Goal: Task Accomplishment & Management: Complete application form

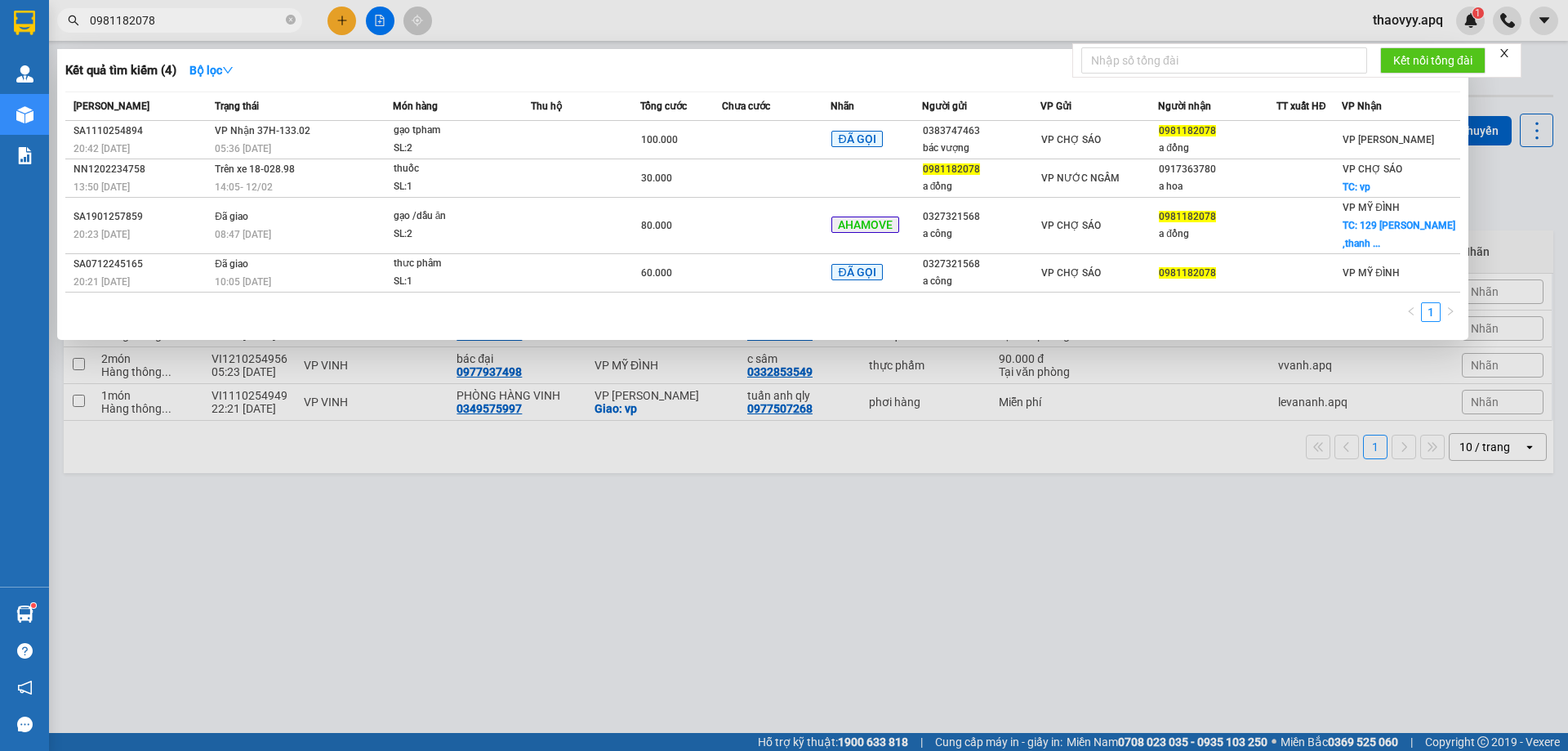
click at [244, 20] on input "0981182078" at bounding box center [186, 20] width 193 height 18
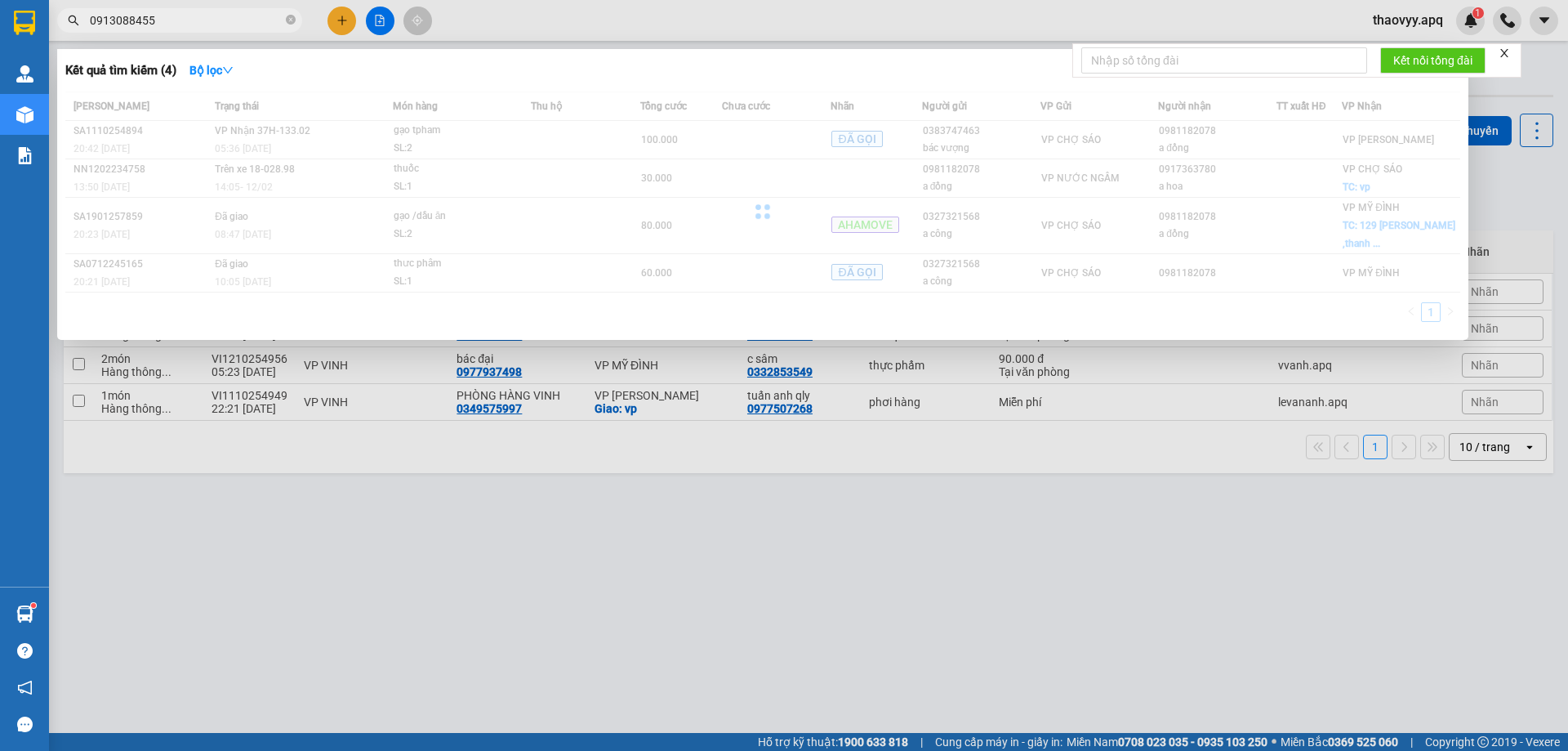
type input "0913088455"
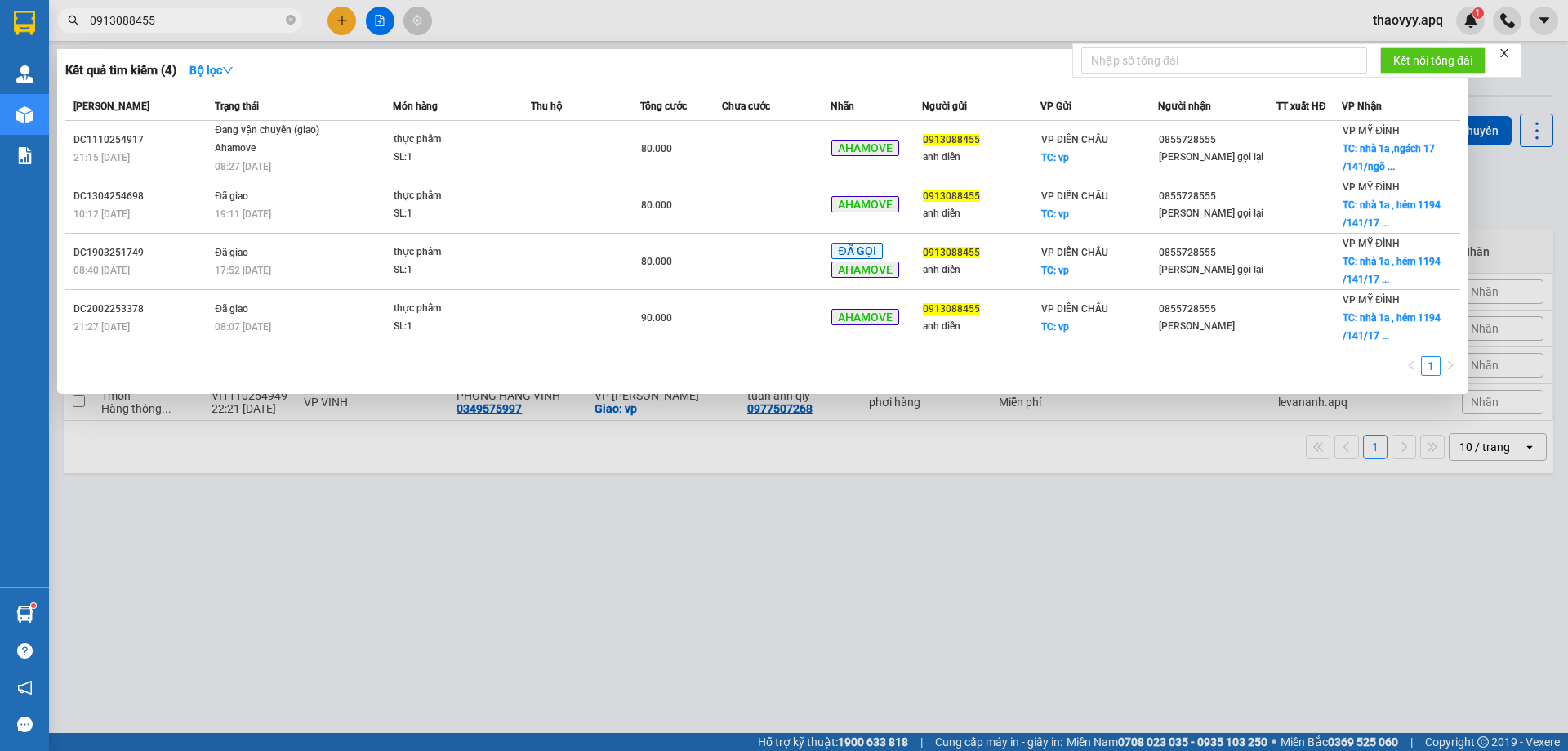
click at [230, 26] on input "0913088455" at bounding box center [186, 20] width 193 height 18
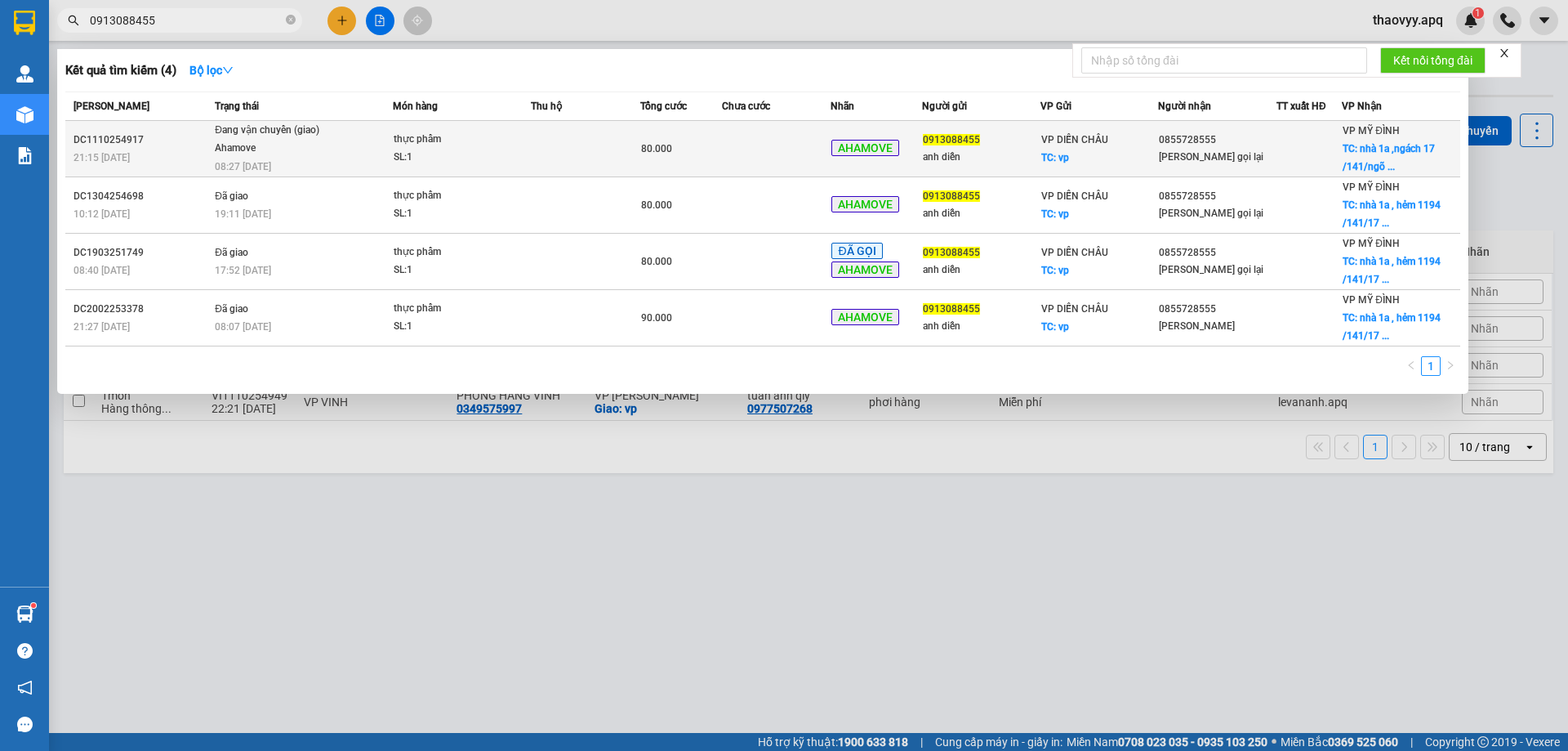
click at [153, 152] on div "21:15 [DATE]" at bounding box center [141, 158] width 137 height 18
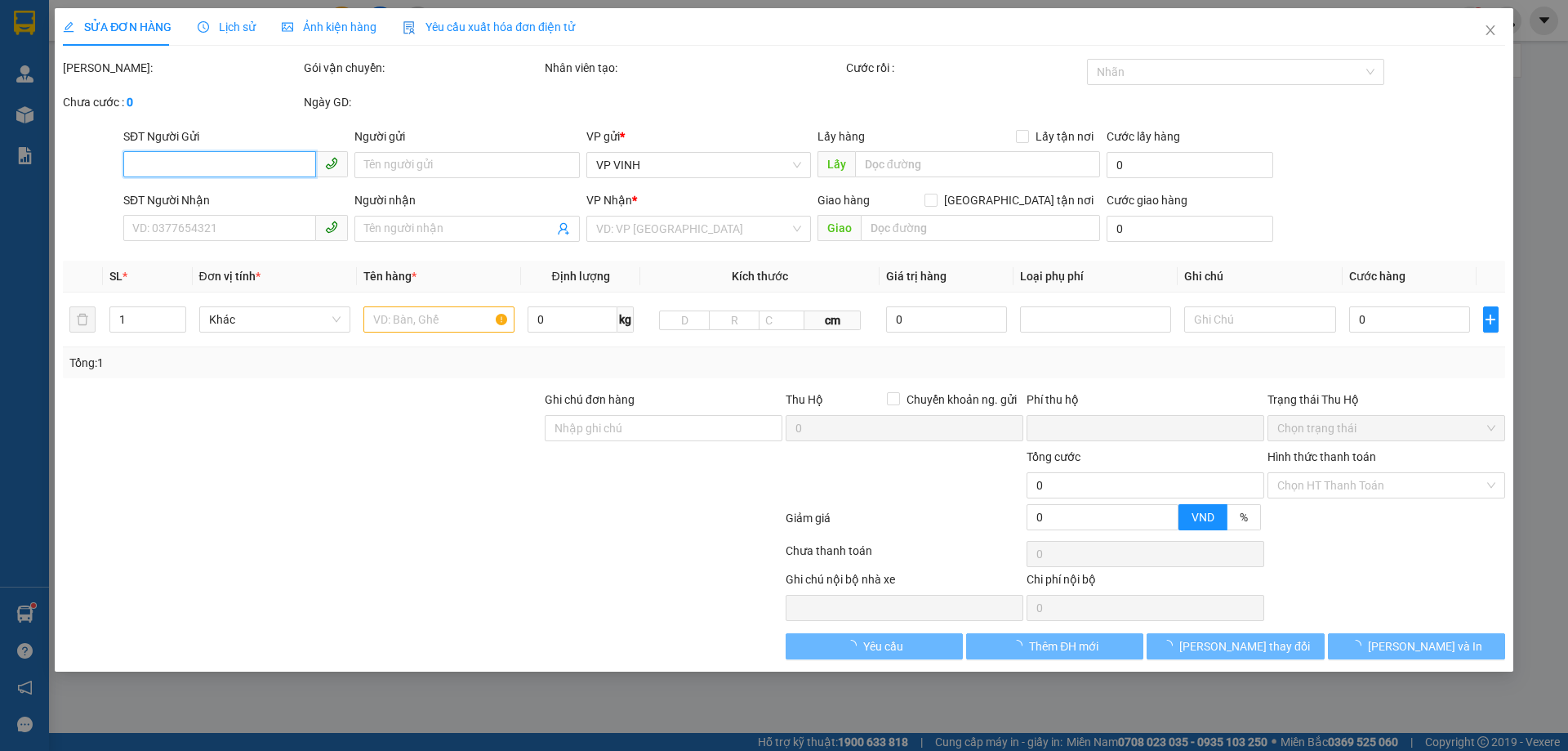
type input "0913088455"
type input "anh diễn"
checkbox input "true"
type input "vp"
type input "0855728555"
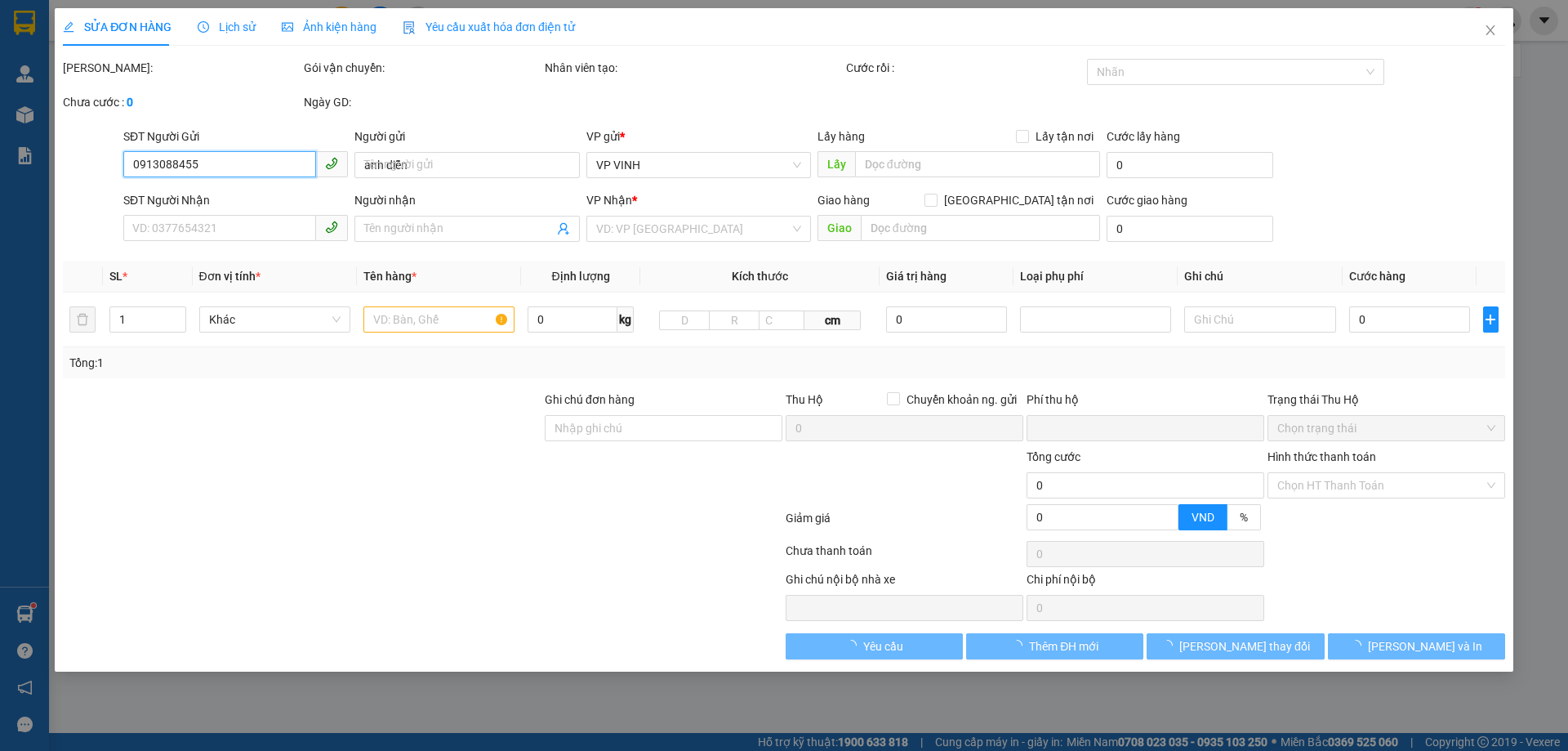
type input "[PERSON_NAME] gọi lại"
checkbox input "true"
type input "nhà [STREET_ADDRESS]"
type input "0"
type input "80.000"
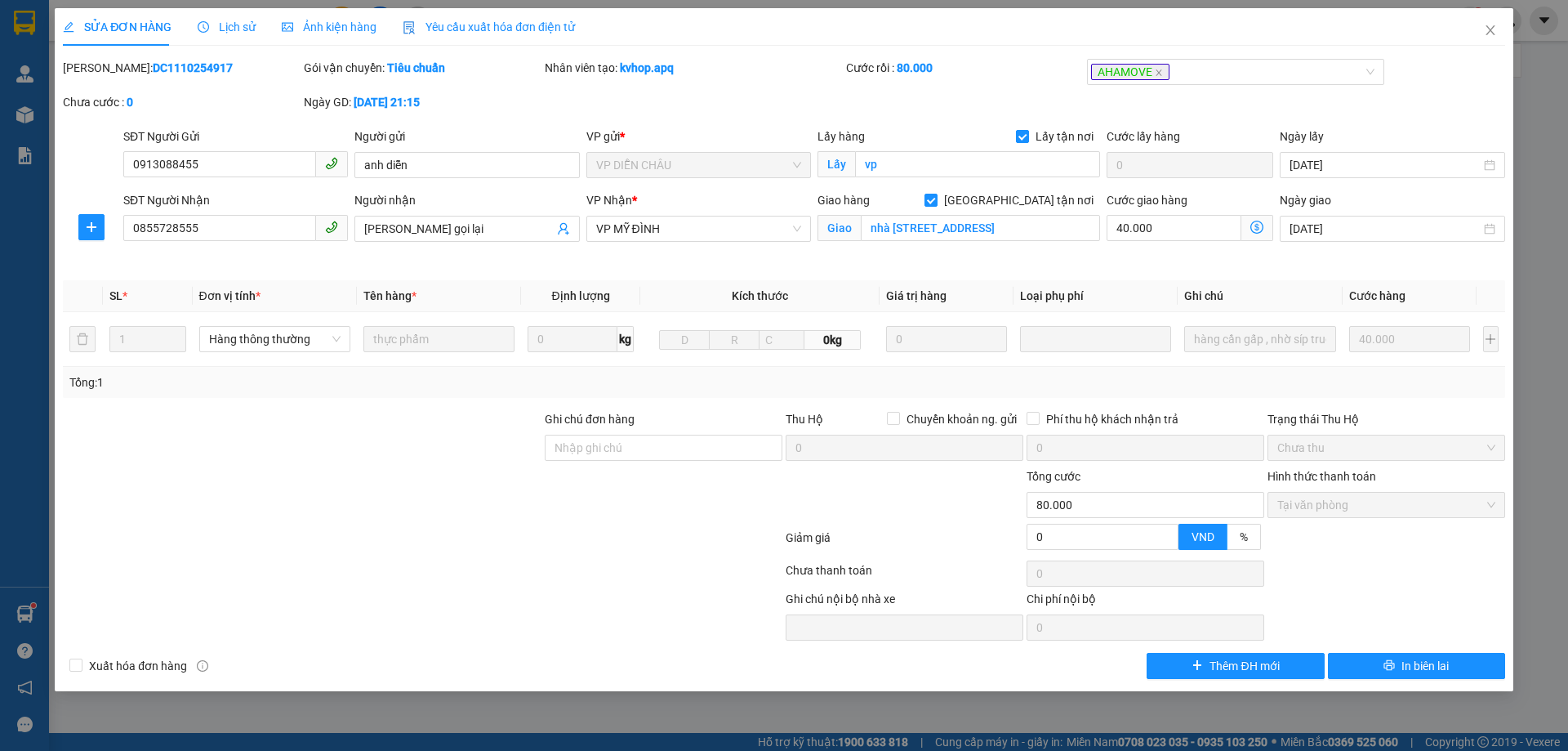
click at [240, 29] on span "Lịch sử" at bounding box center [226, 26] width 58 height 13
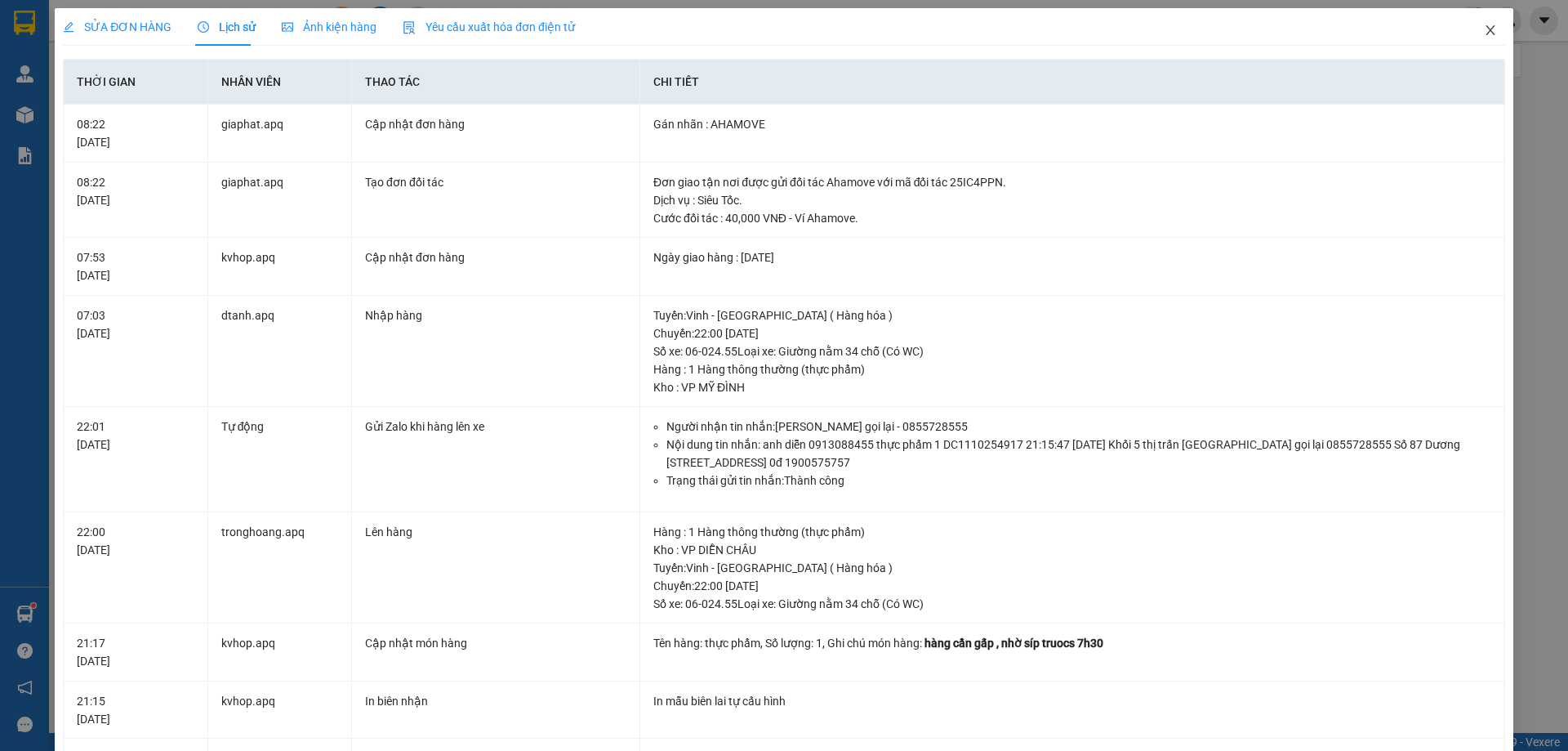
click at [1470, 27] on span "Close" at bounding box center [1490, 31] width 46 height 46
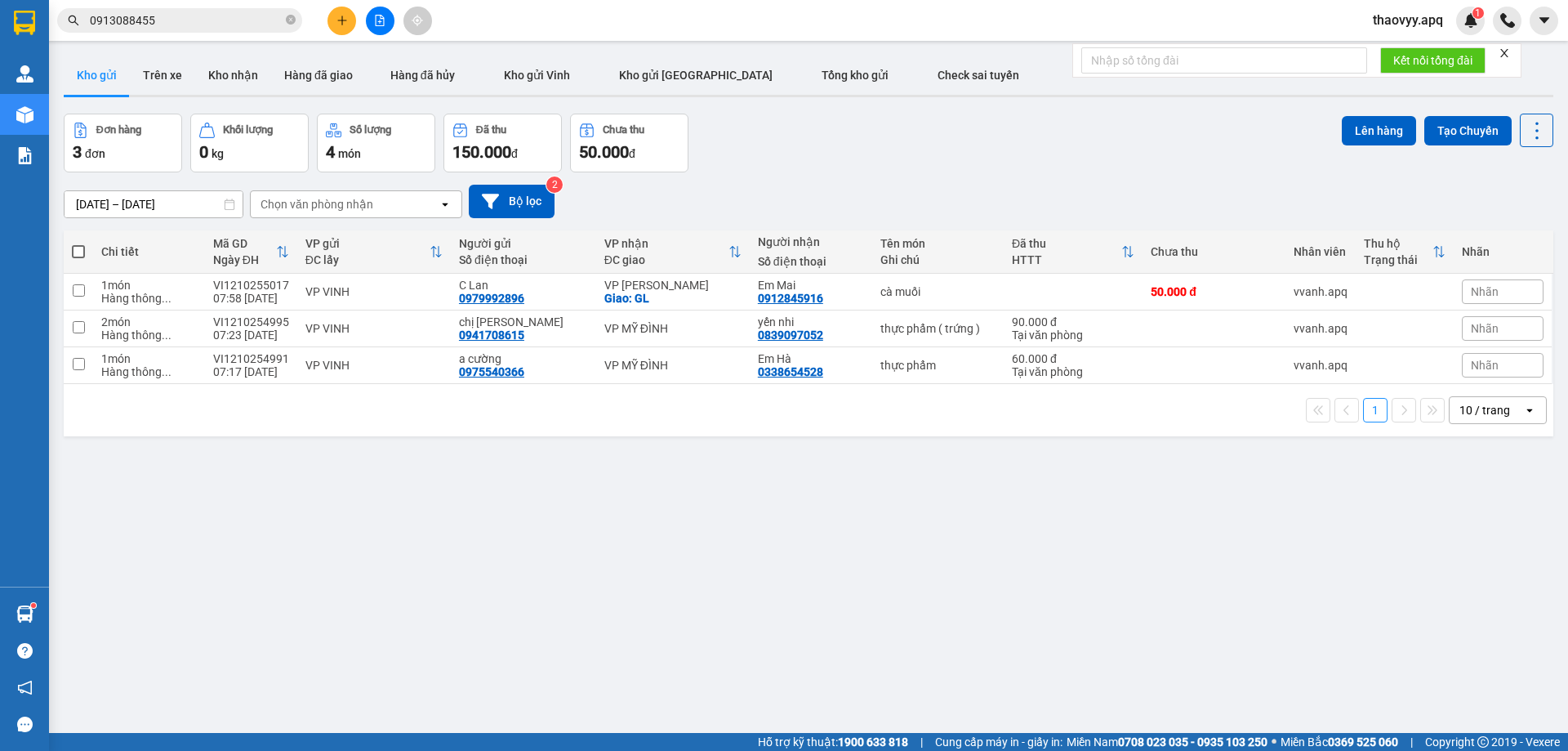
click at [210, 22] on input "0913088455" at bounding box center [186, 20] width 193 height 18
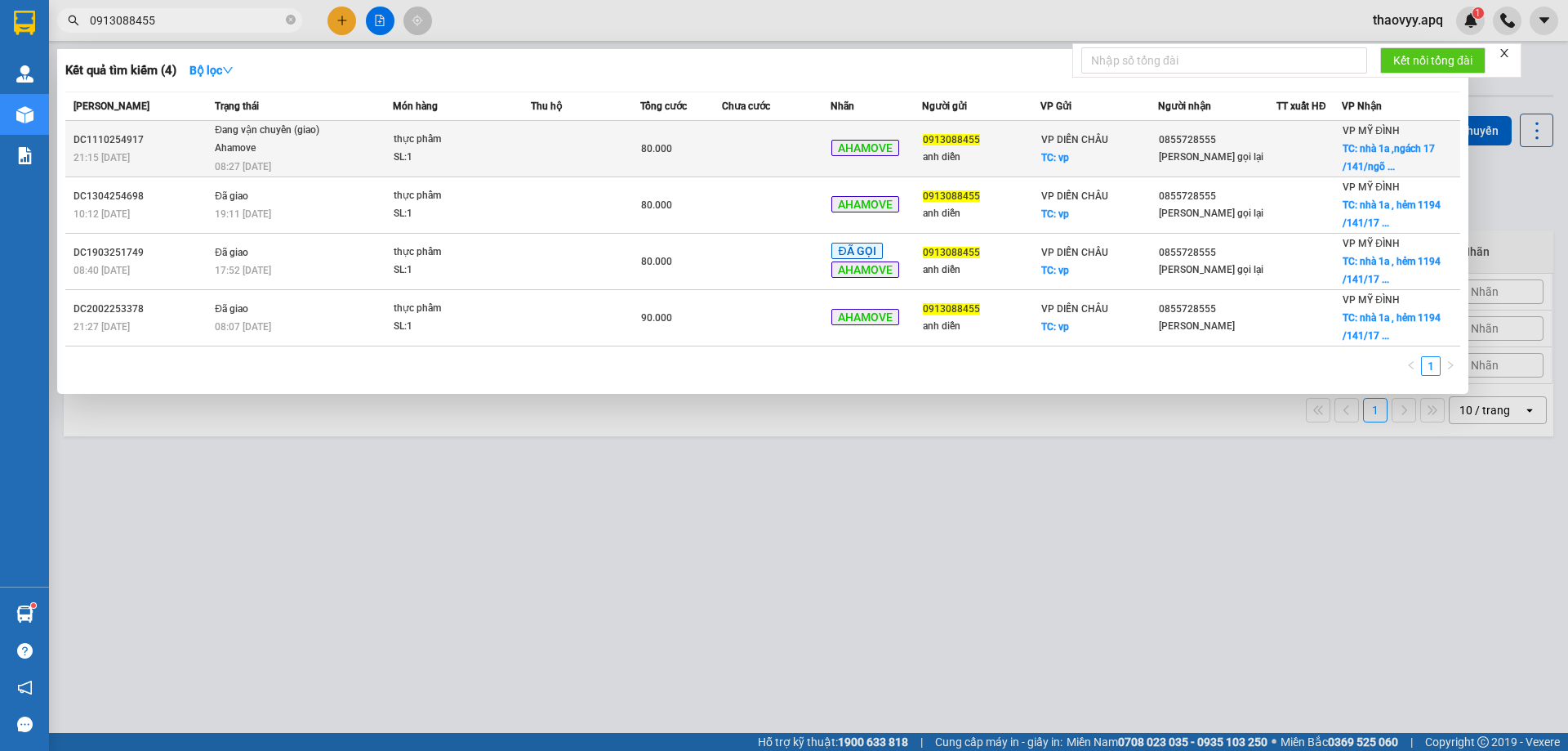
click at [458, 148] on div "thực phẩm" at bounding box center [455, 139] width 122 height 18
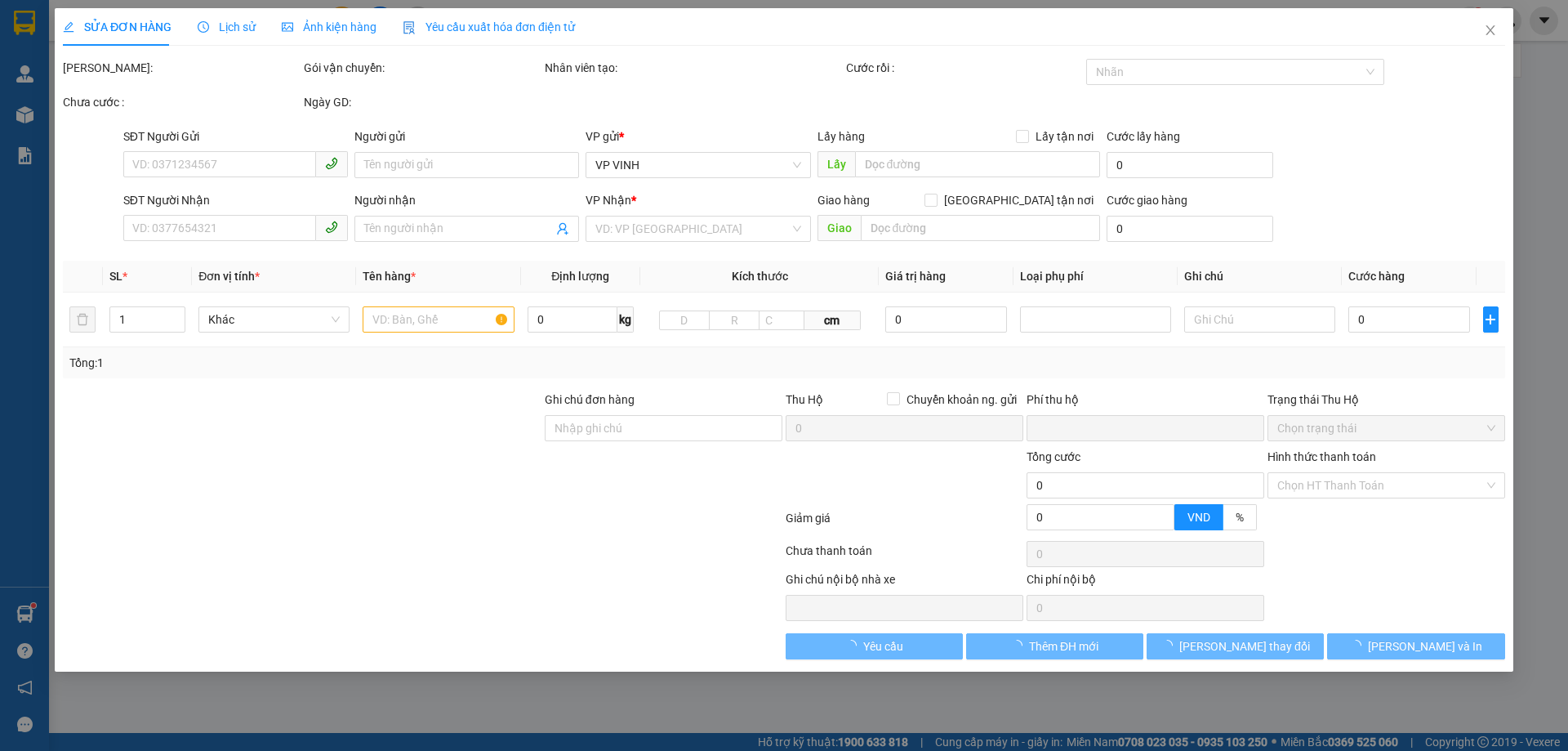
type input "0913088455"
type input "anh diễn"
checkbox input "true"
type input "vp"
type input "0855728555"
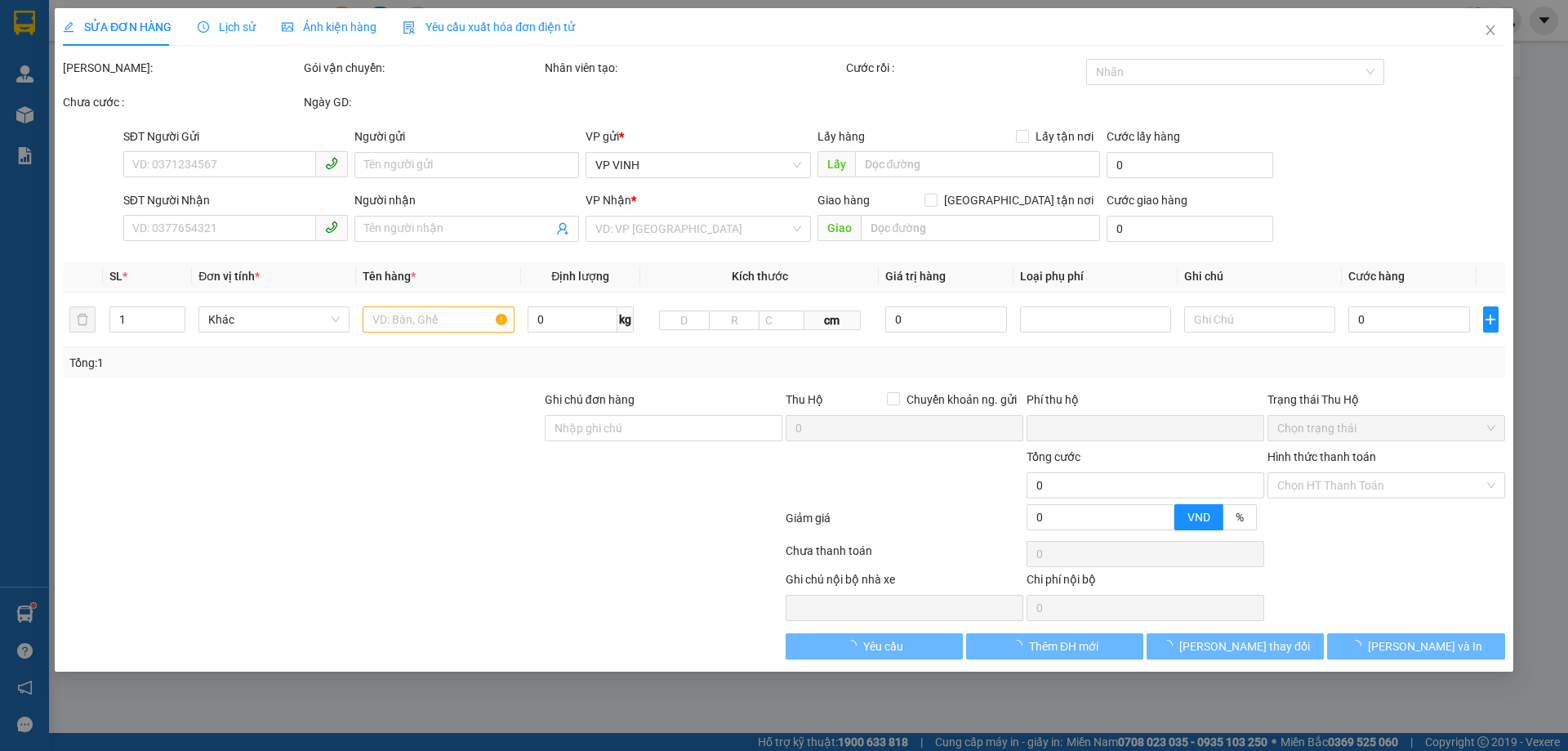
type input "[PERSON_NAME] gọi lại"
checkbox input "true"
type input "nhà [STREET_ADDRESS]"
type input "40.000"
type input "0"
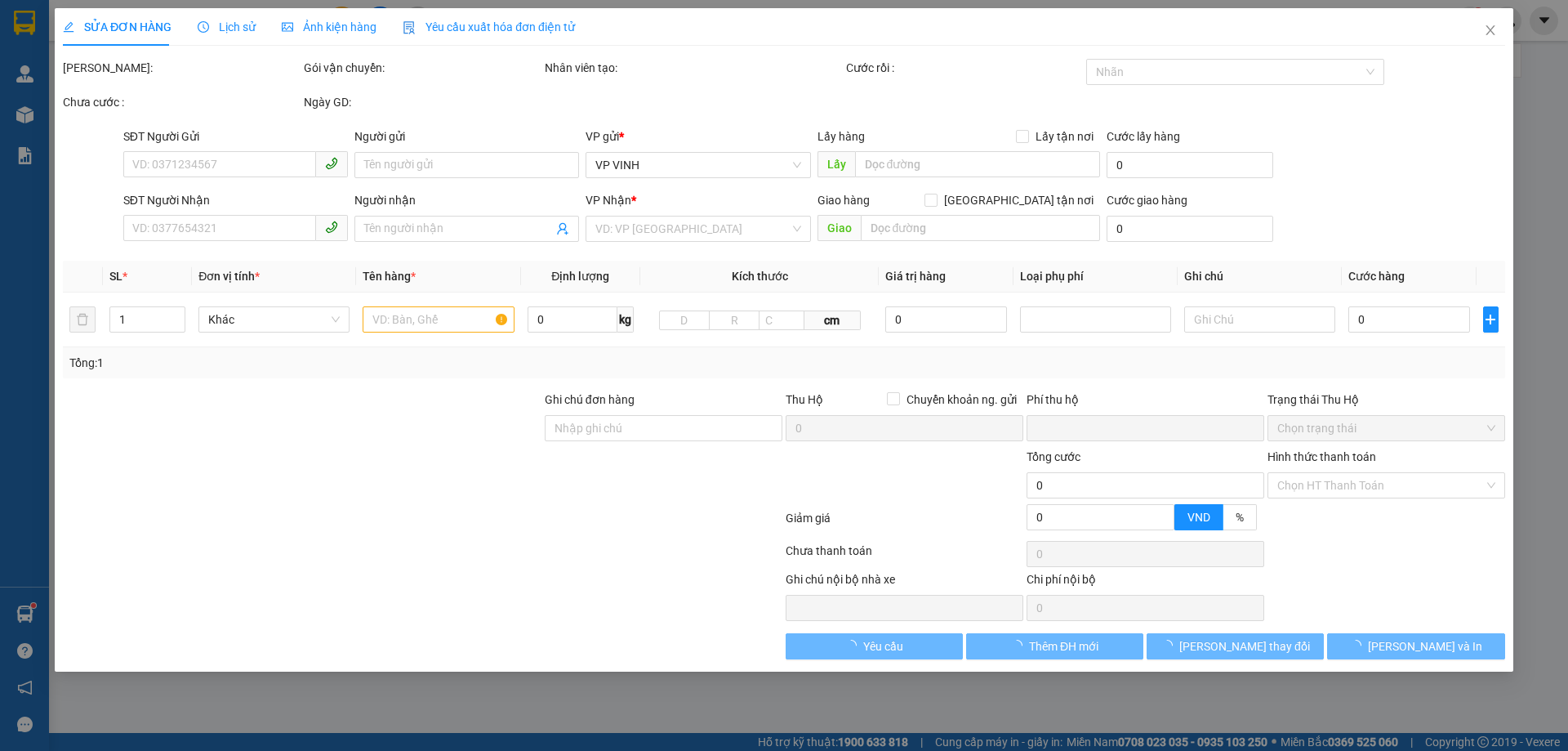
type input "80.000"
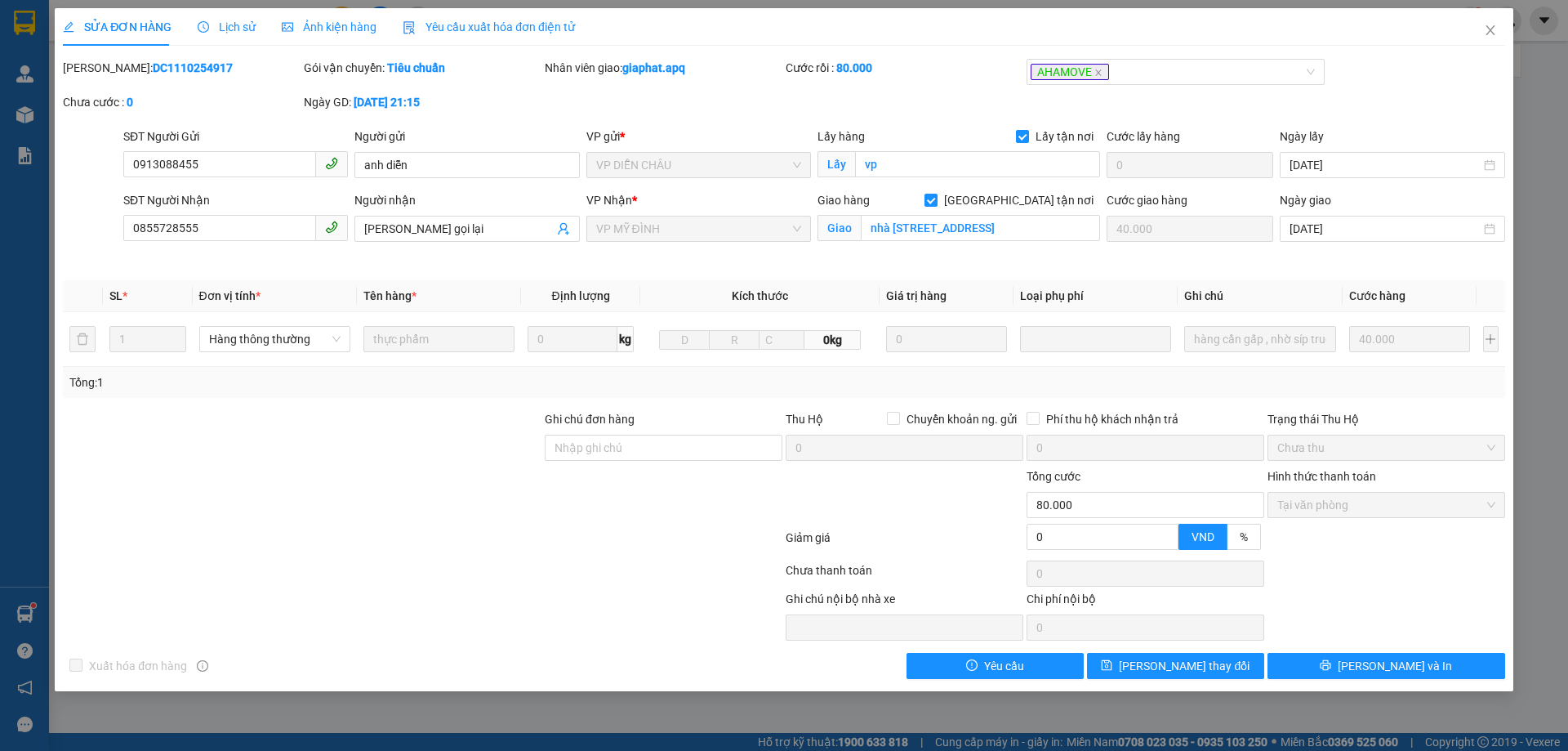
click at [220, 28] on span "Lịch sử" at bounding box center [226, 26] width 58 height 13
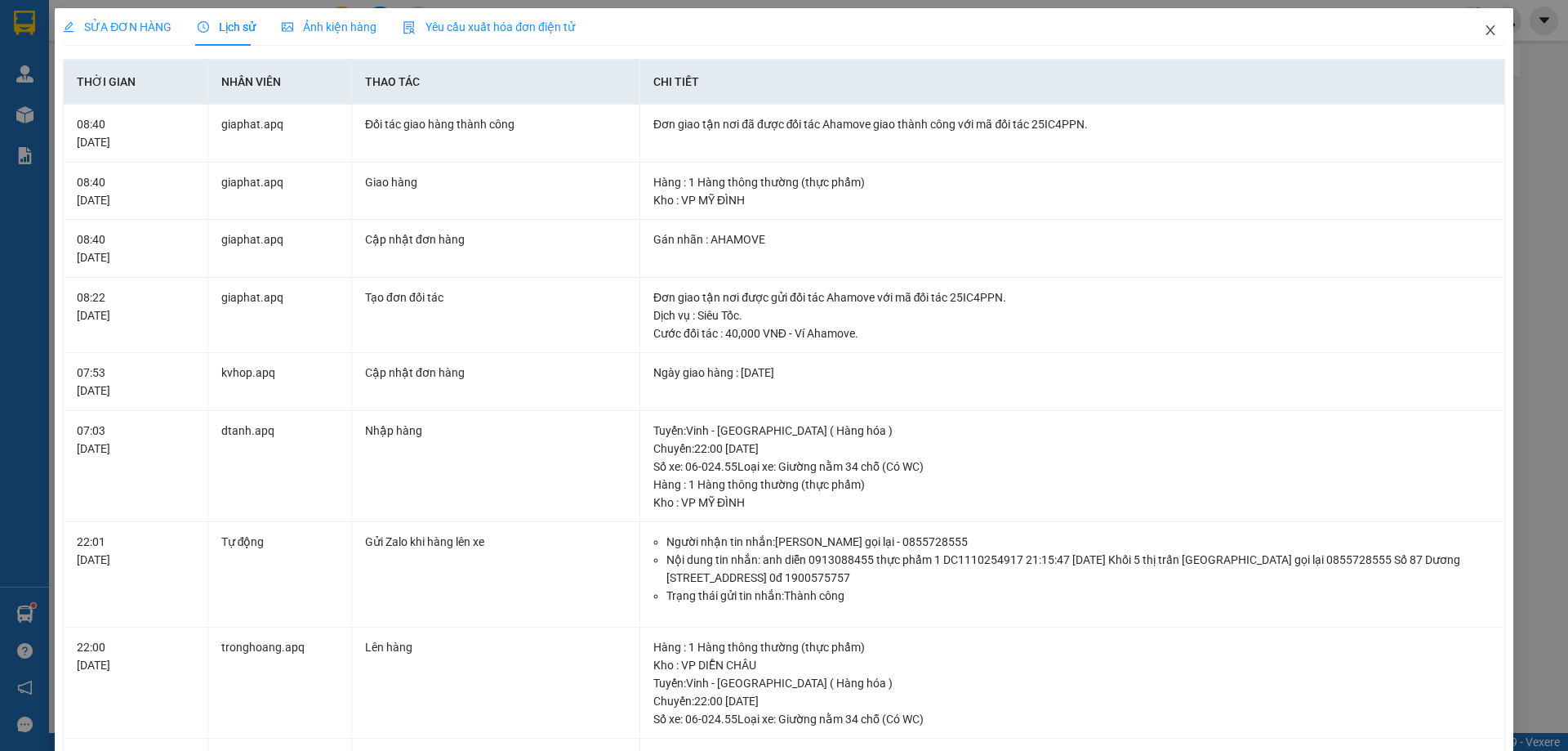
click at [1486, 35] on icon "close" at bounding box center [1490, 30] width 9 height 10
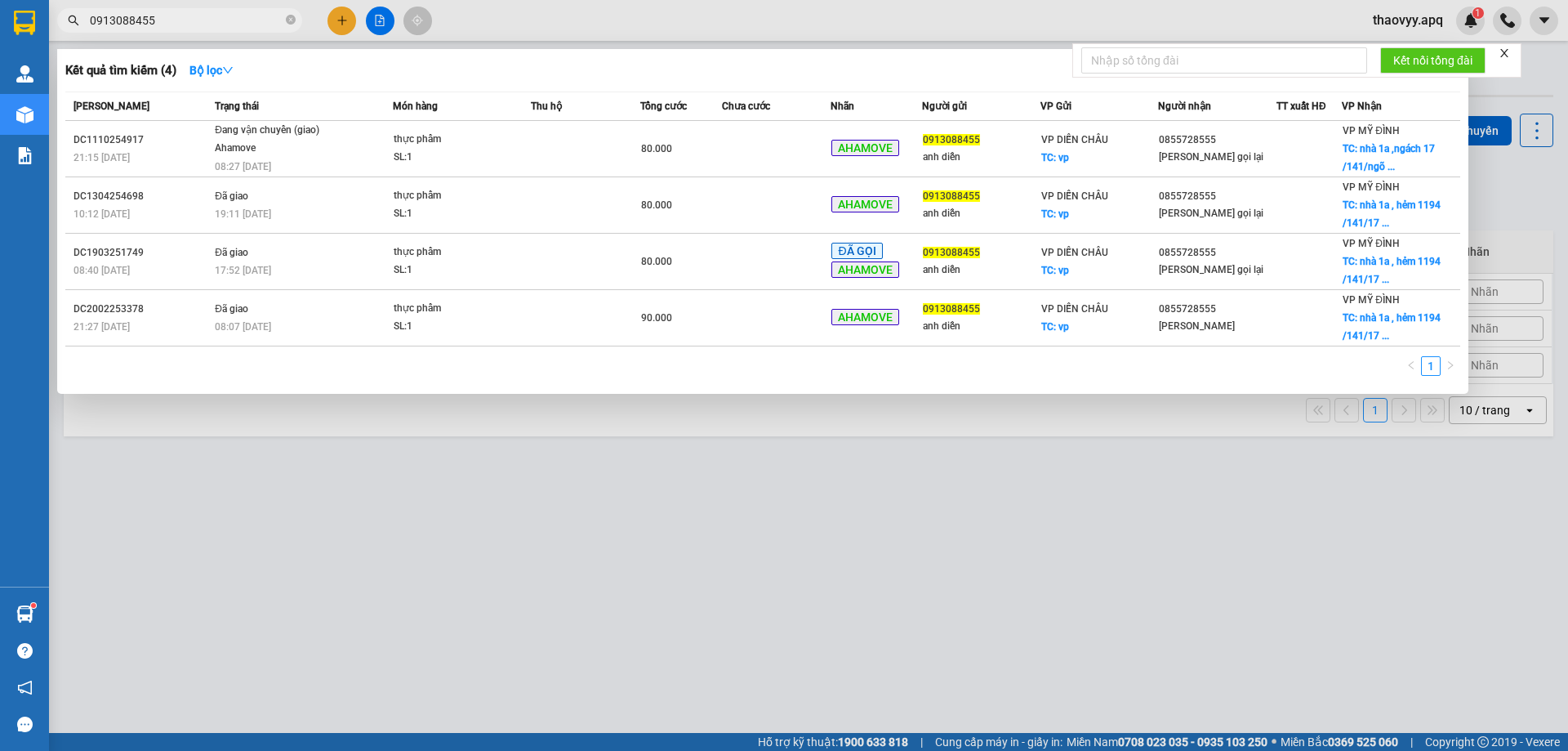
click at [203, 25] on input "0913088455" at bounding box center [186, 20] width 193 height 18
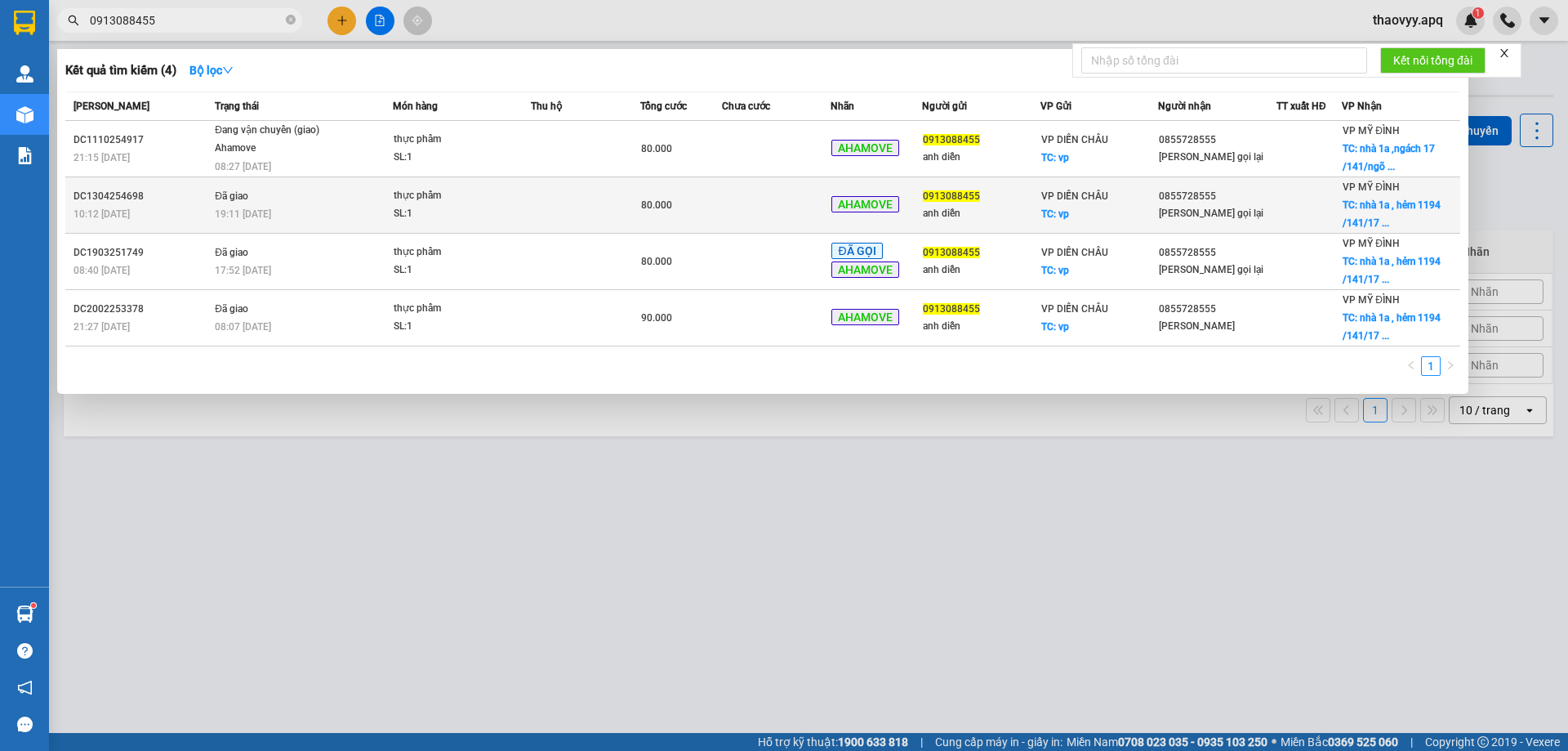
click at [480, 225] on td "thực phẩm SL: 1" at bounding box center [462, 205] width 138 height 56
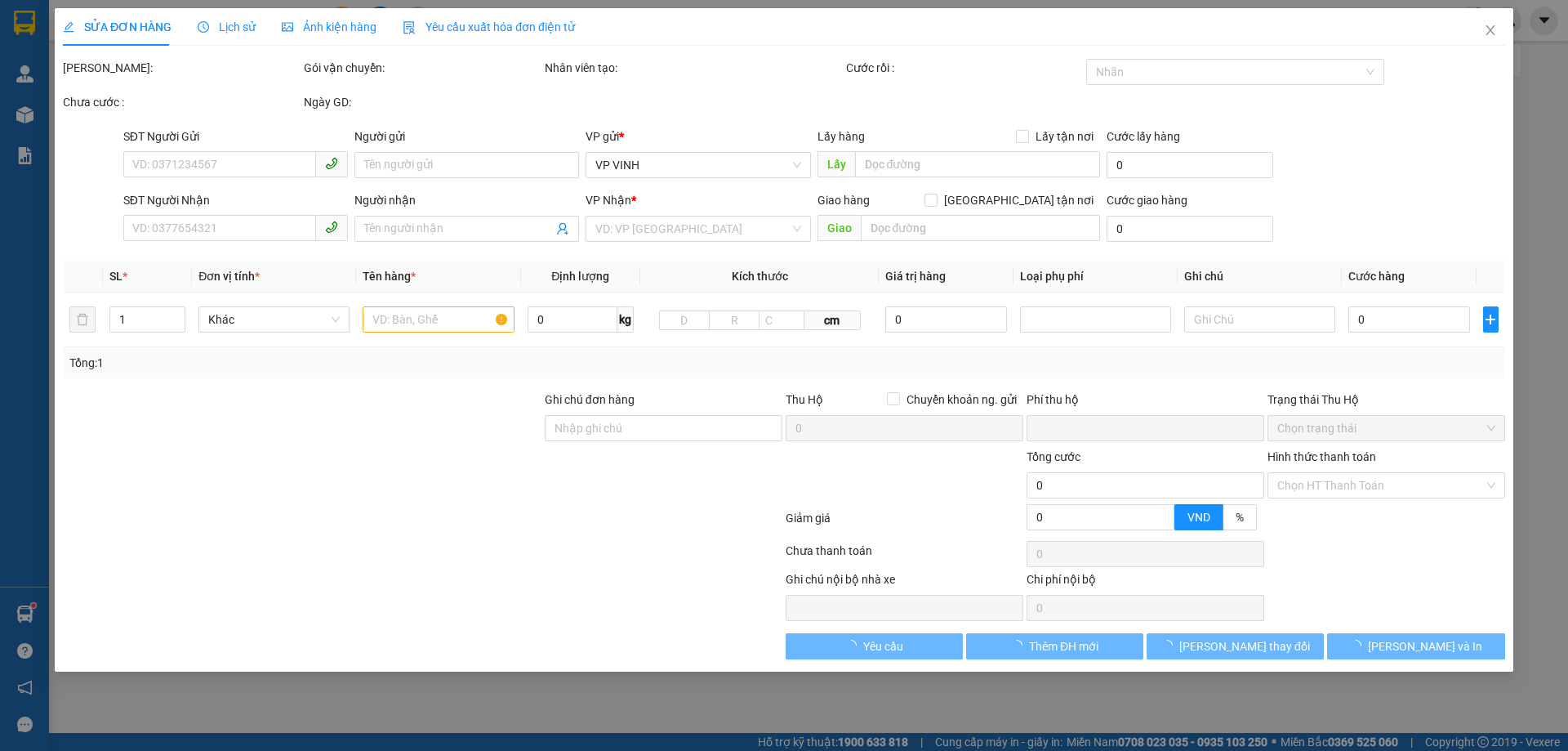
click at [426, 144] on div "Người gửi" at bounding box center [466, 137] width 225 height 18
click at [426, 152] on input "Người gửi" at bounding box center [466, 165] width 225 height 26
type input "0913088455"
type input "anh diễn"
checkbox input "true"
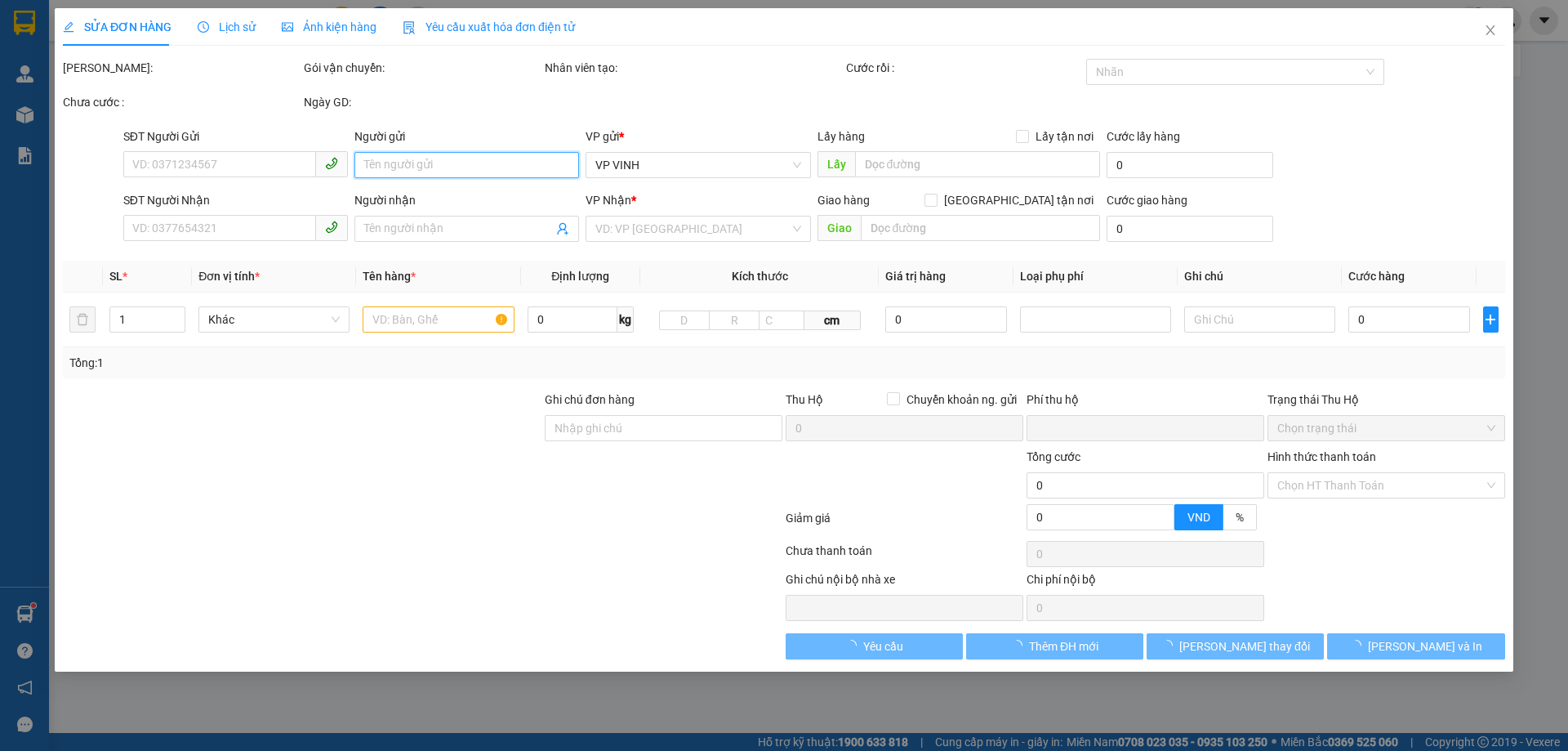
type input "vp"
type input "0855728555"
type input "[PERSON_NAME] gọi lại"
checkbox input "true"
type input "nhà [STREET_ADDRESS]"
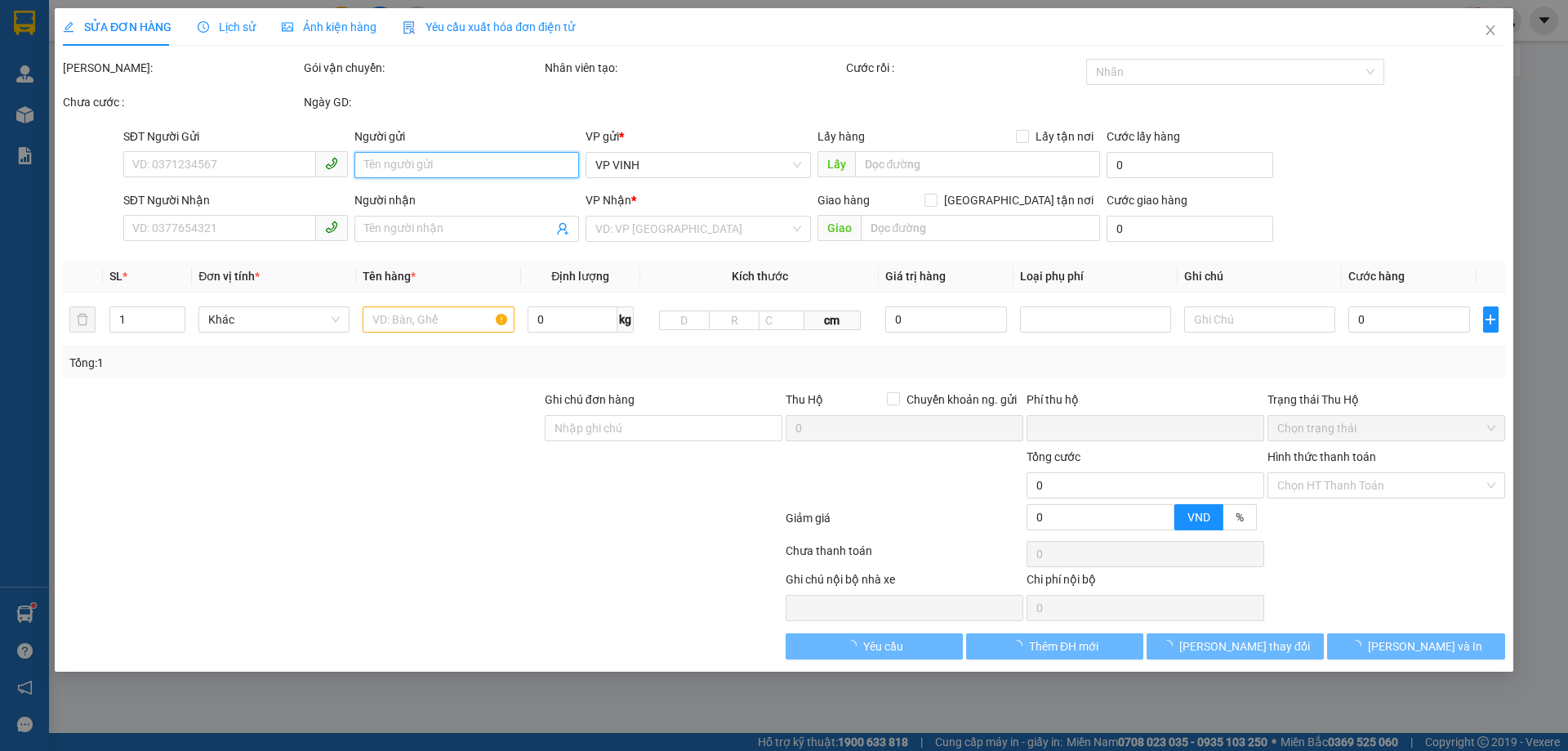
type input "40.000"
type input "0"
type input "80.000"
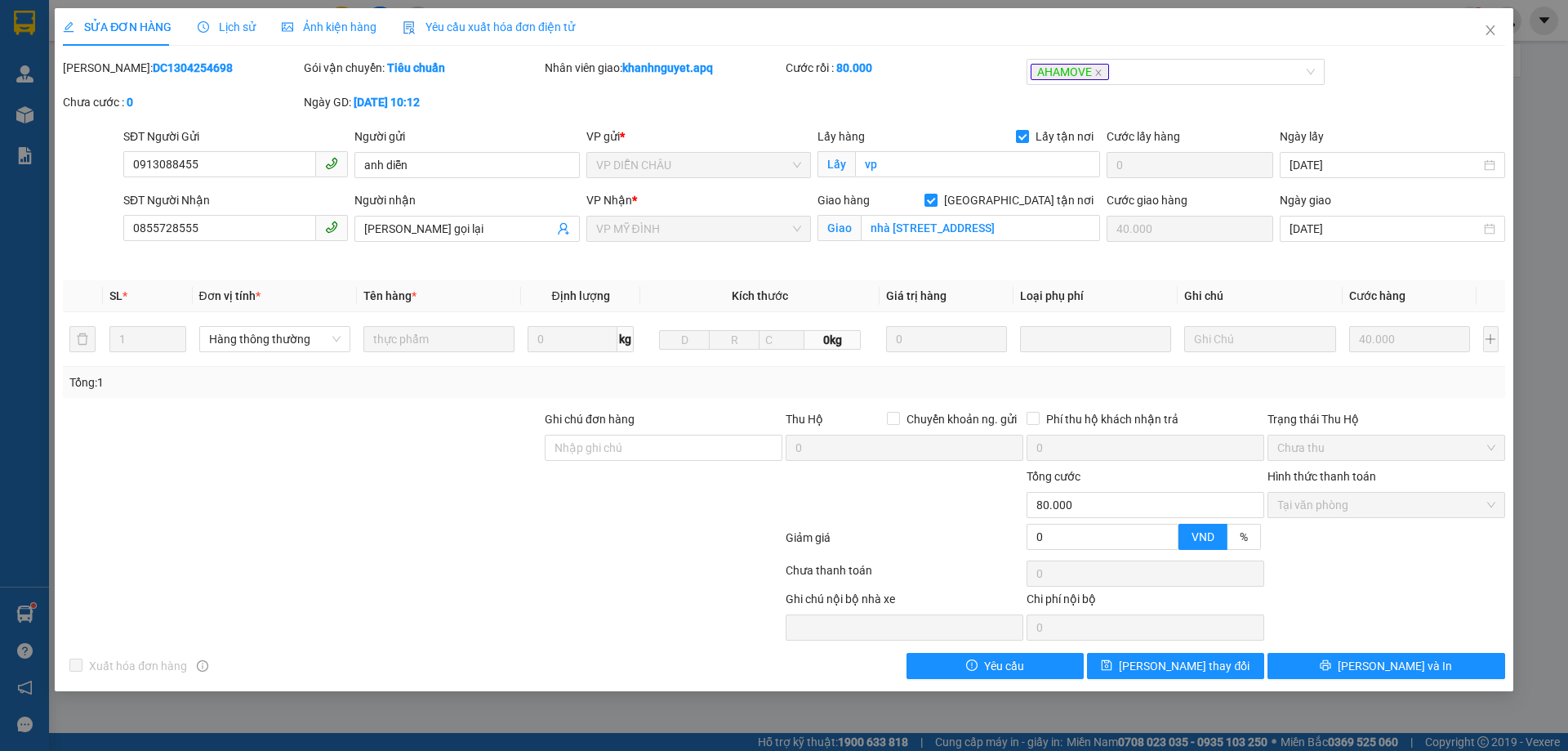
drag, startPoint x: 231, startPoint y: 21, endPoint x: 593, endPoint y: 50, distance: 363.2
click at [240, 26] on span "Lịch sử" at bounding box center [226, 26] width 58 height 13
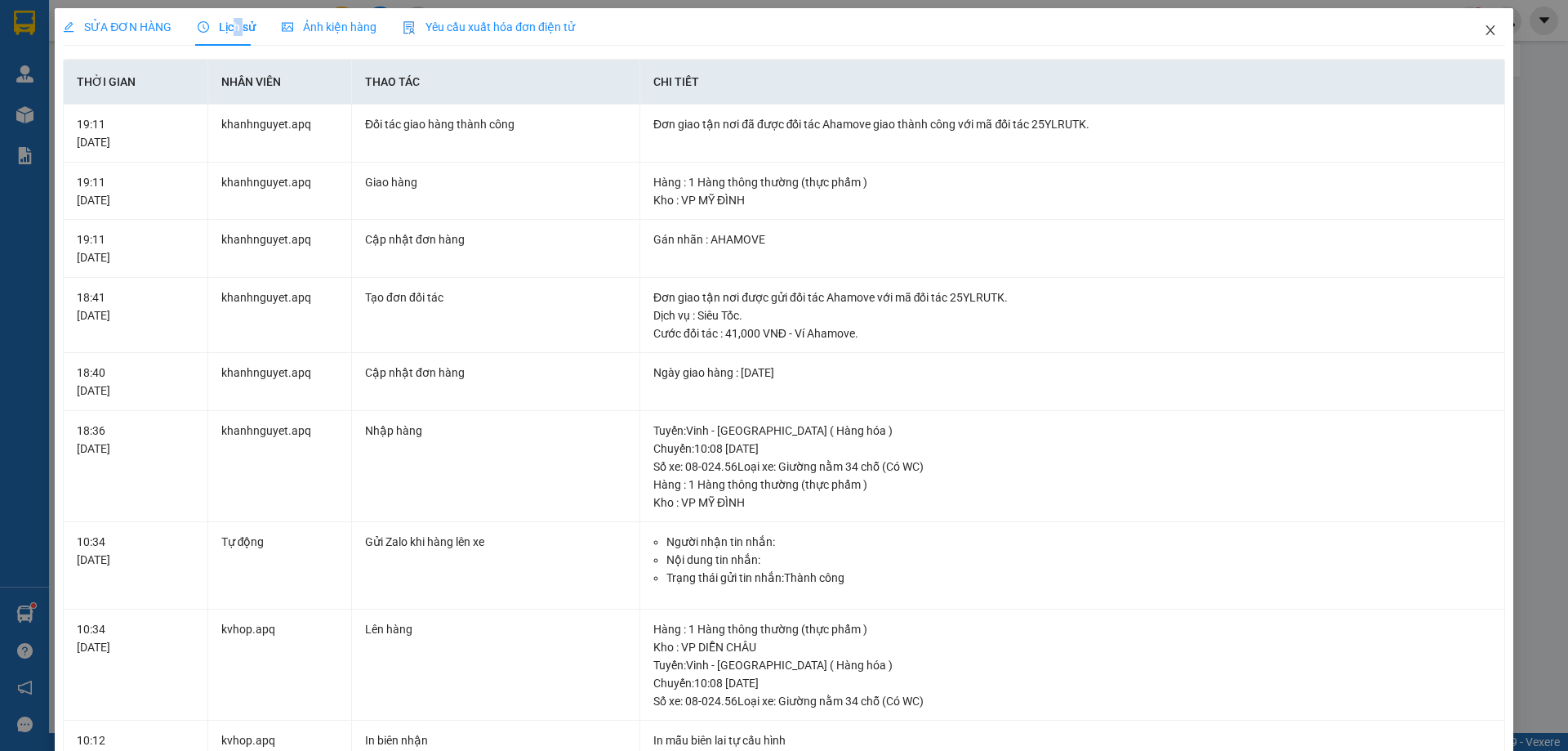
click at [1484, 27] on icon "close" at bounding box center [1490, 30] width 13 height 13
